Goal: Task Accomplishment & Management: Use online tool/utility

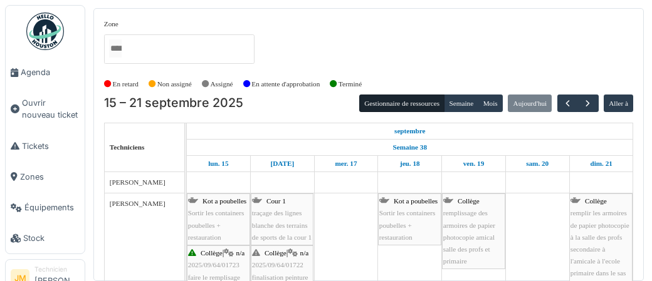
click at [54, 34] on img at bounding box center [45, 32] width 38 height 38
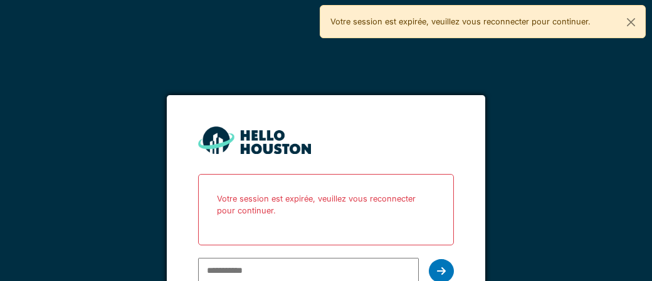
click at [290, 258] on input "email" at bounding box center [308, 271] width 220 height 26
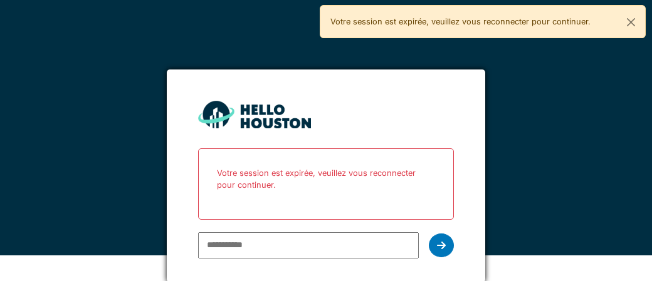
type input "**********"
click at [446, 246] on div at bounding box center [441, 246] width 25 height 24
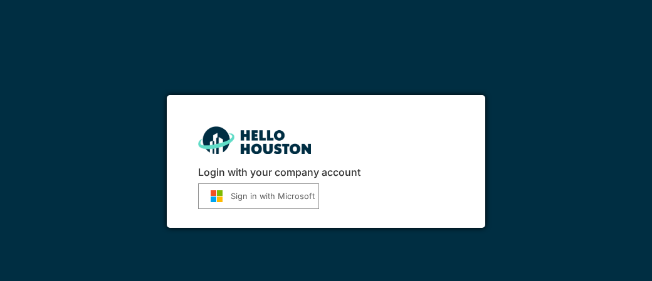
click at [279, 196] on button "Sign in with Microsoft" at bounding box center [258, 197] width 121 height 26
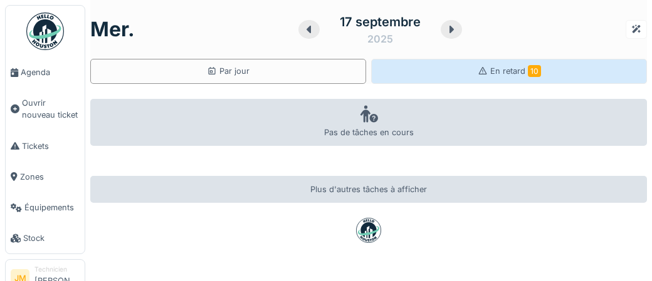
click at [505, 71] on span "En retard 10" at bounding box center [515, 70] width 51 height 9
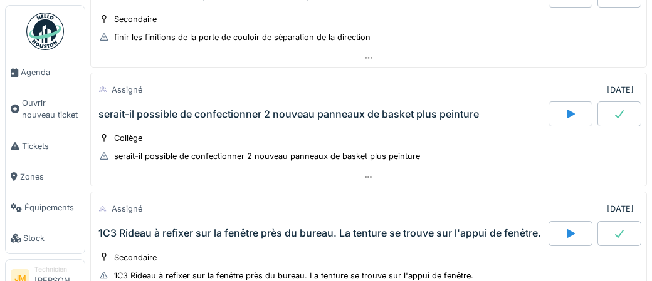
scroll to position [336, 0]
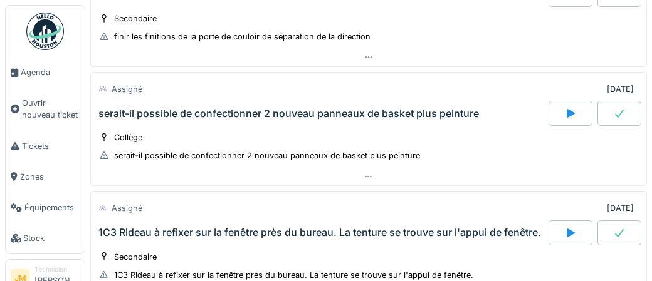
click at [572, 114] on div at bounding box center [570, 113] width 44 height 25
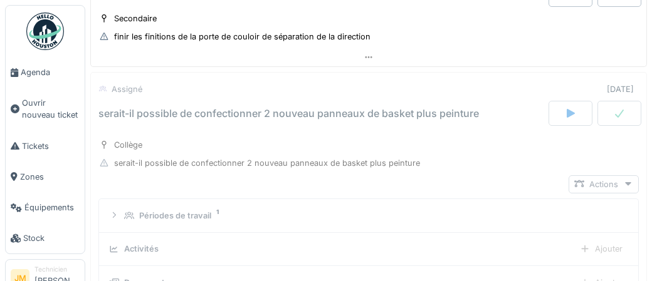
scroll to position [354, 0]
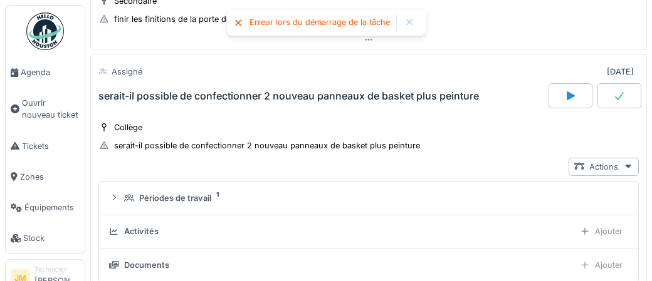
click at [625, 93] on icon at bounding box center [619, 96] width 13 height 10
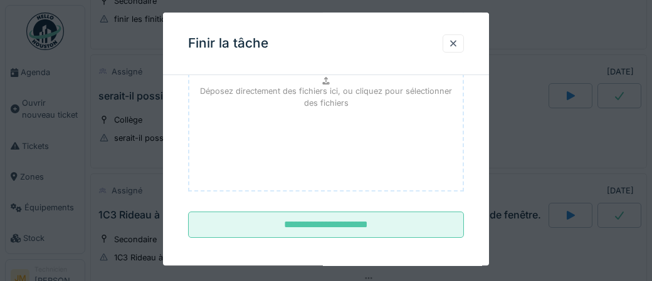
scroll to position [204, 0]
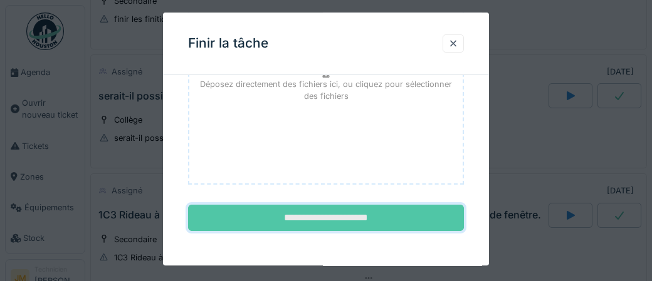
click at [335, 223] on input "**********" at bounding box center [326, 219] width 276 height 26
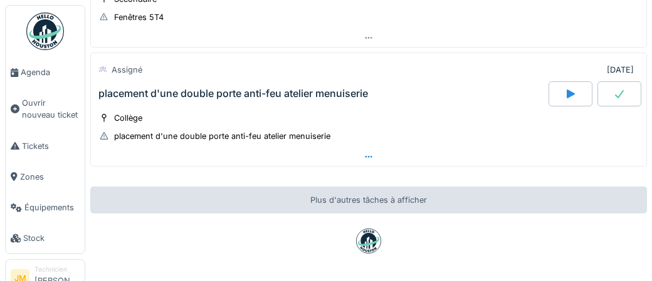
scroll to position [1533, 0]
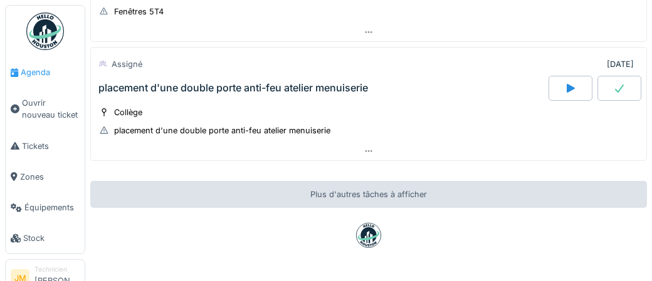
click at [31, 75] on span "Agenda" at bounding box center [50, 72] width 59 height 12
